Goal: Task Accomplishment & Management: Manage account settings

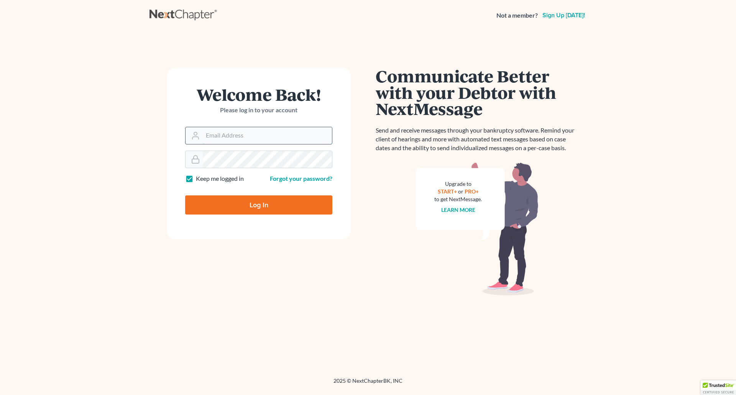
click at [243, 139] on input "Email Address" at bounding box center [267, 135] width 129 height 17
type input "[EMAIL_ADDRESS][DOMAIN_NAME]"
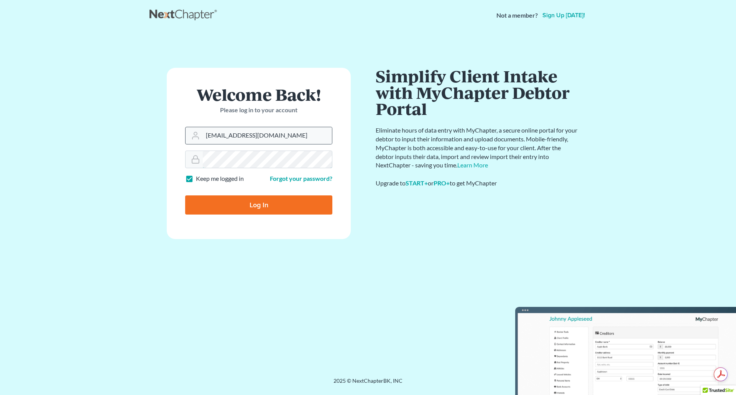
click at [185, 195] on input "Log In" at bounding box center [258, 204] width 147 height 19
type input "Thinking..."
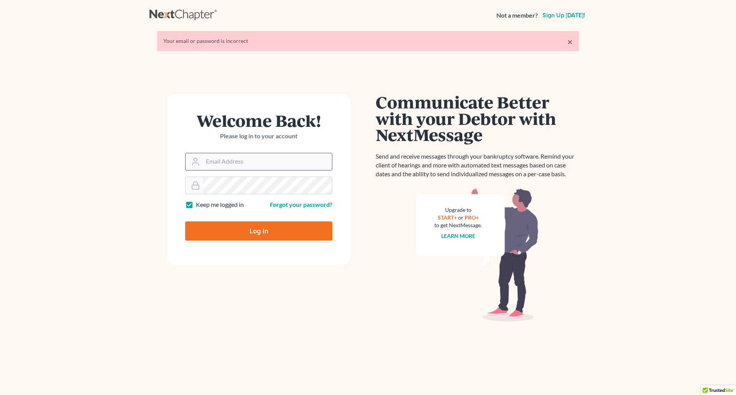
click at [264, 163] on input "Email Address" at bounding box center [267, 161] width 129 height 17
type input "[EMAIL_ADDRESS][DOMAIN_NAME]"
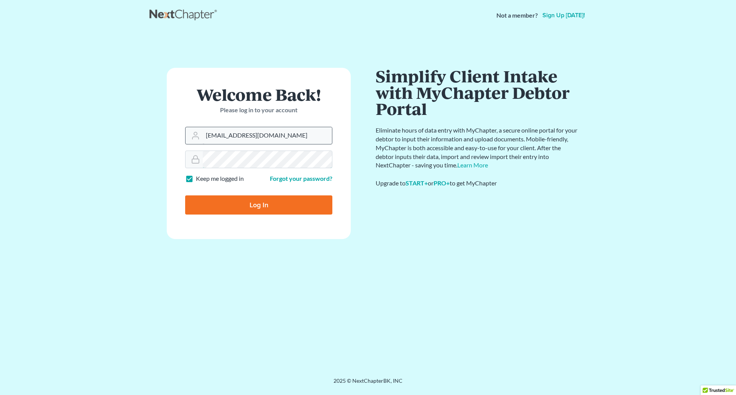
click at [185, 195] on input "Log In" at bounding box center [258, 204] width 147 height 19
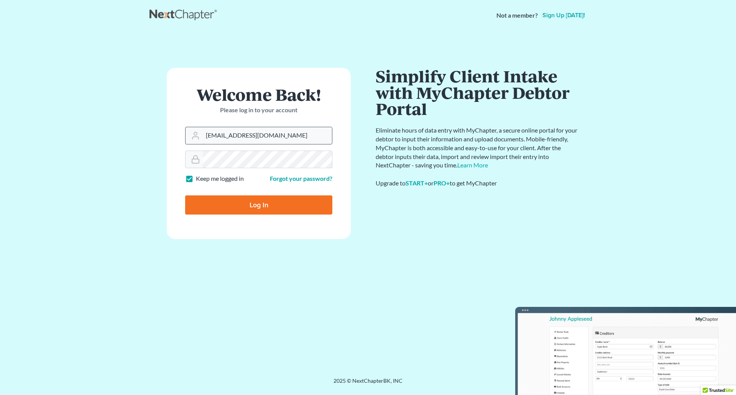
type input "Thinking..."
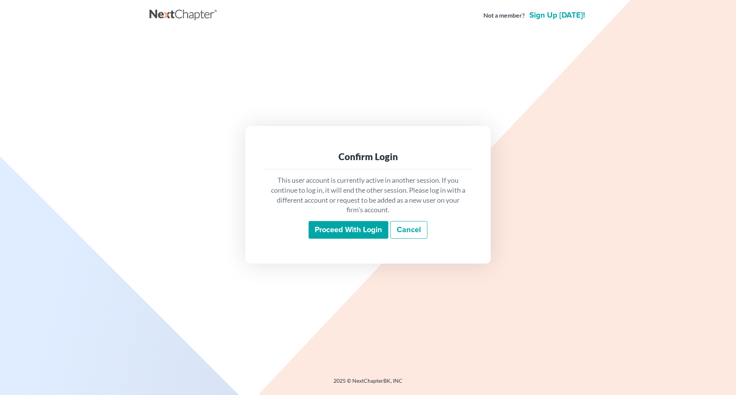
click at [328, 228] on input "Proceed with login" at bounding box center [348, 230] width 80 height 18
